Goal: Entertainment & Leisure: Consume media (video, audio)

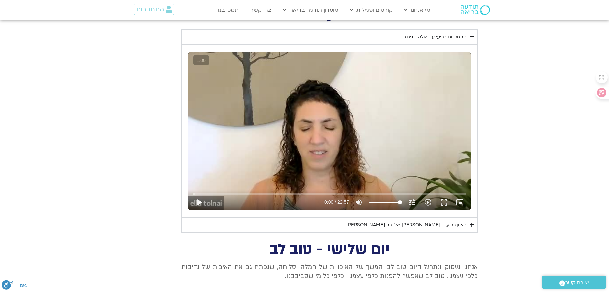
scroll to position [273, 0]
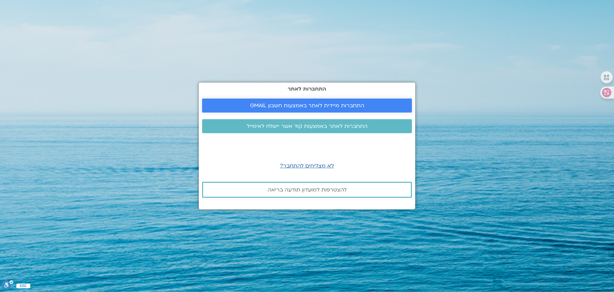
click at [345, 100] on link "התחברות מיידית לאתר באמצעות חשבון GMAIL" at bounding box center [307, 106] width 210 height 14
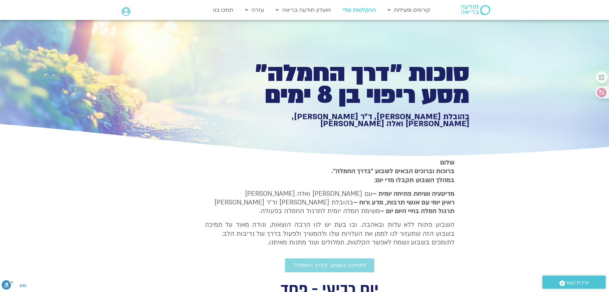
click at [366, 13] on link "ההקלטות שלי" at bounding box center [359, 10] width 40 height 13
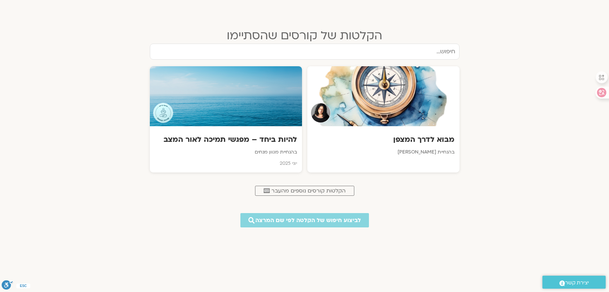
scroll to position [266, 0]
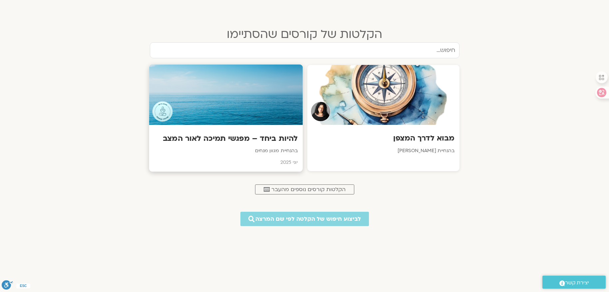
click at [278, 104] on div at bounding box center [226, 95] width 154 height 61
click at [432, 153] on p "בהנחיית [PERSON_NAME]" at bounding box center [382, 151] width 143 height 8
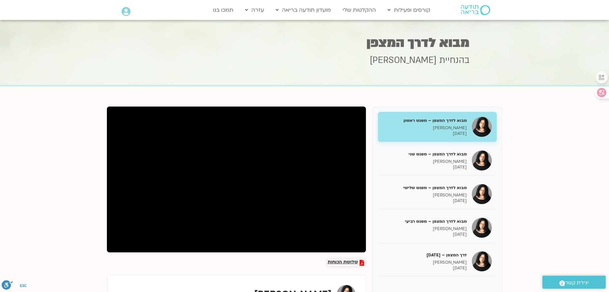
click at [333, 260] on span "שלושת הכוחות" at bounding box center [343, 263] width 30 height 6
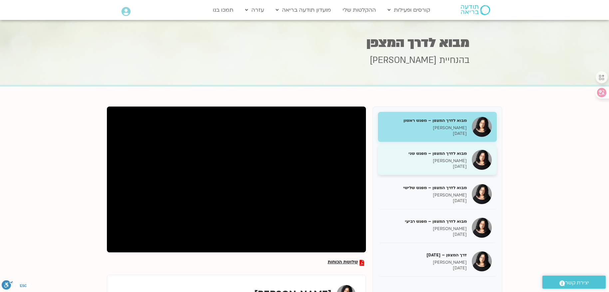
click at [422, 157] on div "מבוא לדרך המצפן – מפגש שני ארנינה קשתן 21/08/2025" at bounding box center [425, 159] width 84 height 19
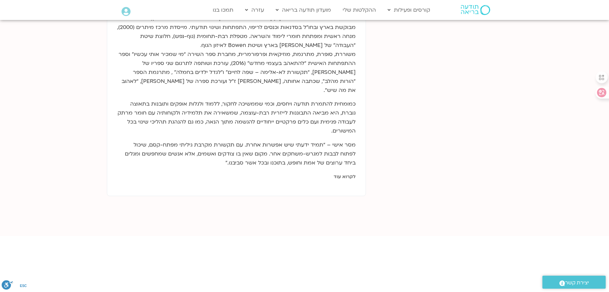
scroll to position [366, 0]
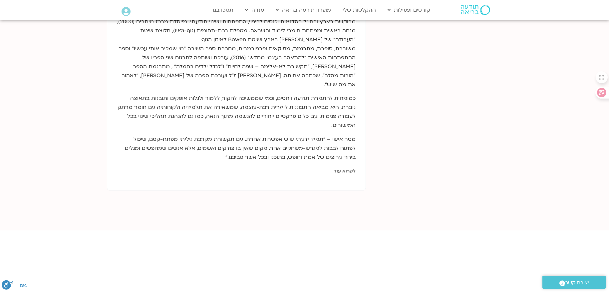
click at [343, 168] on link "לקרוא עוד" at bounding box center [345, 171] width 22 height 6
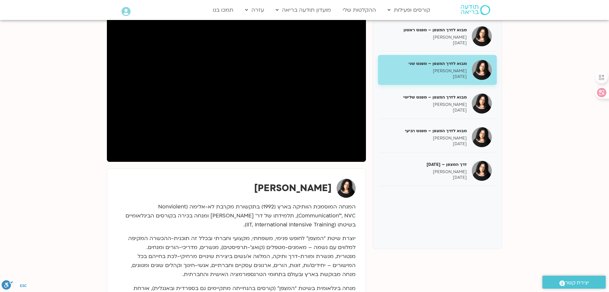
scroll to position [33, 0]
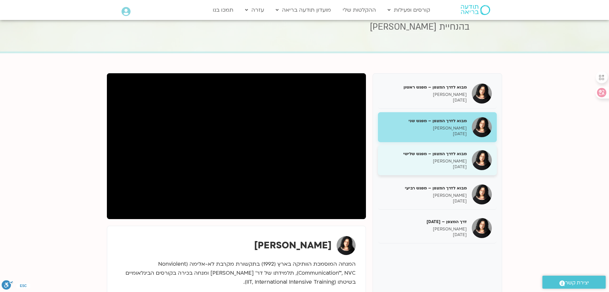
click at [444, 158] on div "מבוא לדרך המצפן – מפגש שלישי ארנינה קשתן 28/08/2025" at bounding box center [425, 160] width 84 height 19
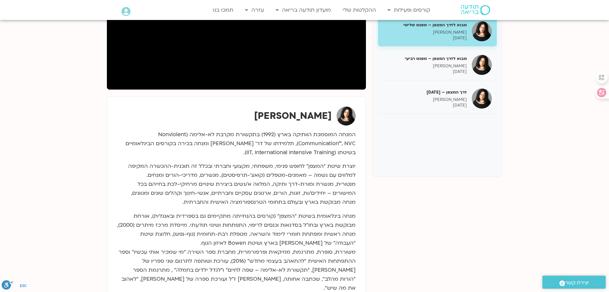
scroll to position [67, 0]
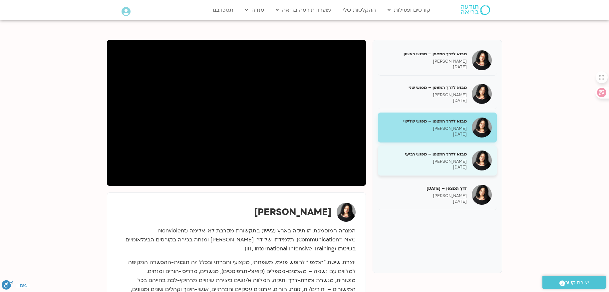
click at [444, 148] on div "מבוא לדרך המצפן – מפגש רביעי ארנינה קשתן 04/09/2025" at bounding box center [437, 160] width 119 height 30
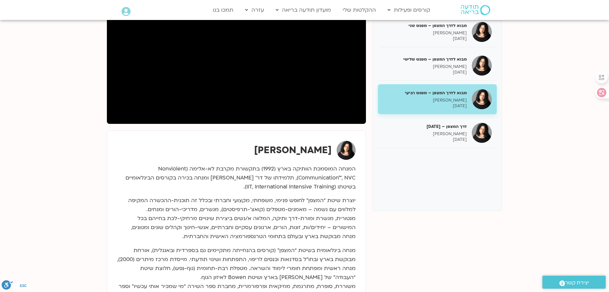
scroll to position [133, 0]
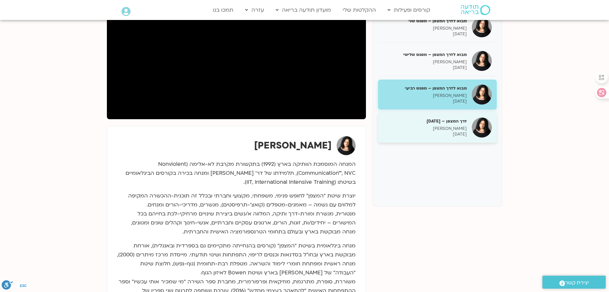
click at [459, 120] on h5 "דרך המצפן – 9.10.25" at bounding box center [425, 121] width 84 height 6
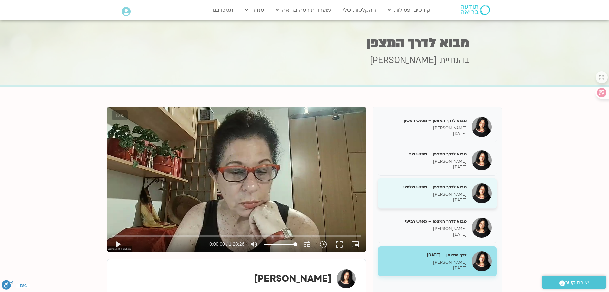
click at [412, 190] on h5 "מבוא לדרך המצפן – מפגש שלישי" at bounding box center [425, 187] width 84 height 6
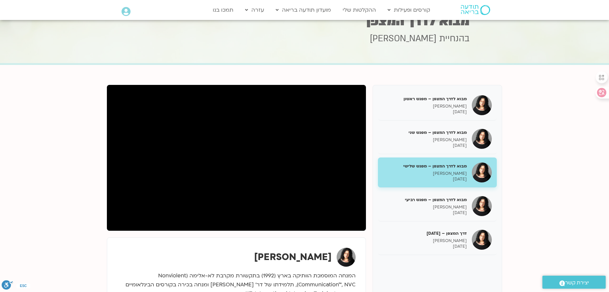
scroll to position [33, 0]
